Goal: Check status: Check status

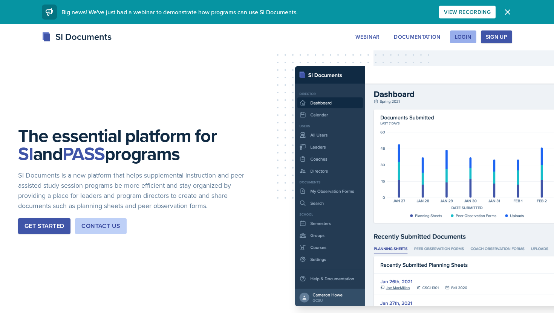
click at [466, 38] on div "Login" at bounding box center [463, 37] width 17 height 6
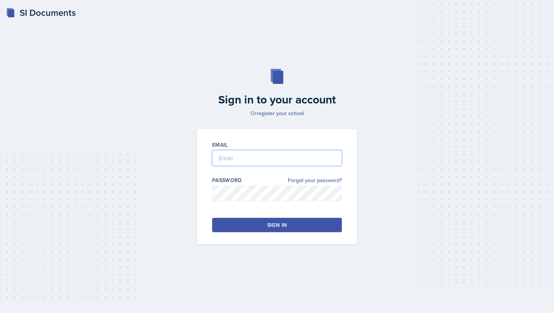
type input "[EMAIL_ADDRESS][DOMAIN_NAME]"
click at [283, 225] on div "Sign in" at bounding box center [277, 226] width 20 height 8
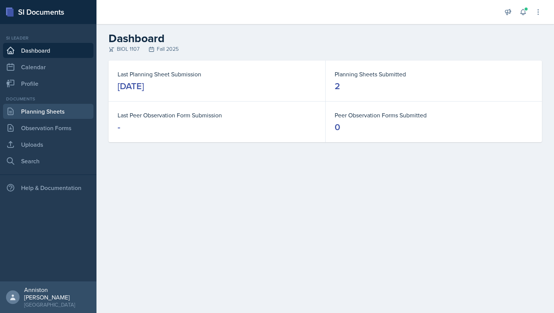
click at [50, 115] on link "Planning Sheets" at bounding box center [48, 111] width 90 height 15
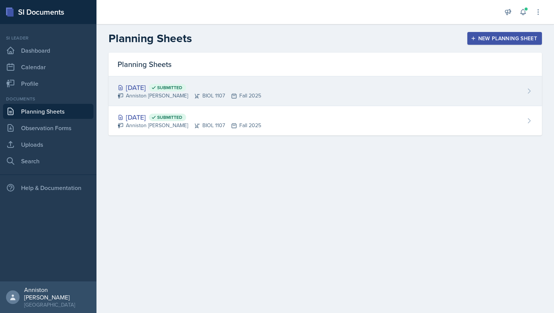
click at [283, 87] on div "[DATE] Submitted Anniston [PERSON_NAME] BIOL 1107 Fall 2025" at bounding box center [325, 91] width 433 height 30
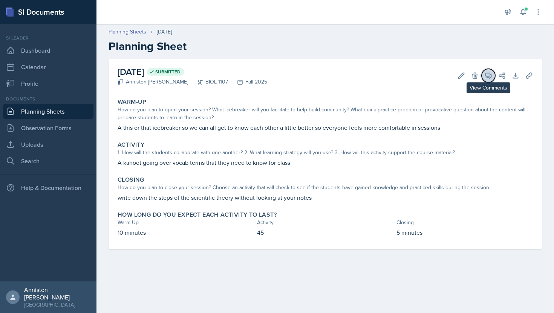
click at [486, 78] on icon at bounding box center [489, 76] width 8 height 8
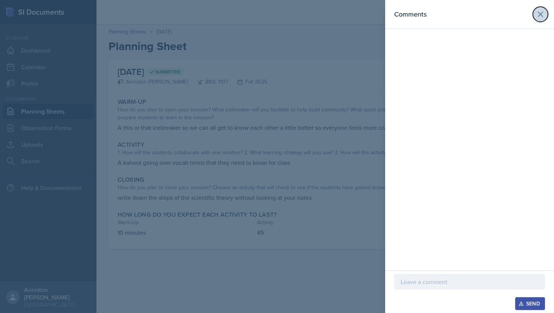
click at [543, 15] on icon at bounding box center [540, 14] width 9 height 9
